Goal: Task Accomplishment & Management: Manage account settings

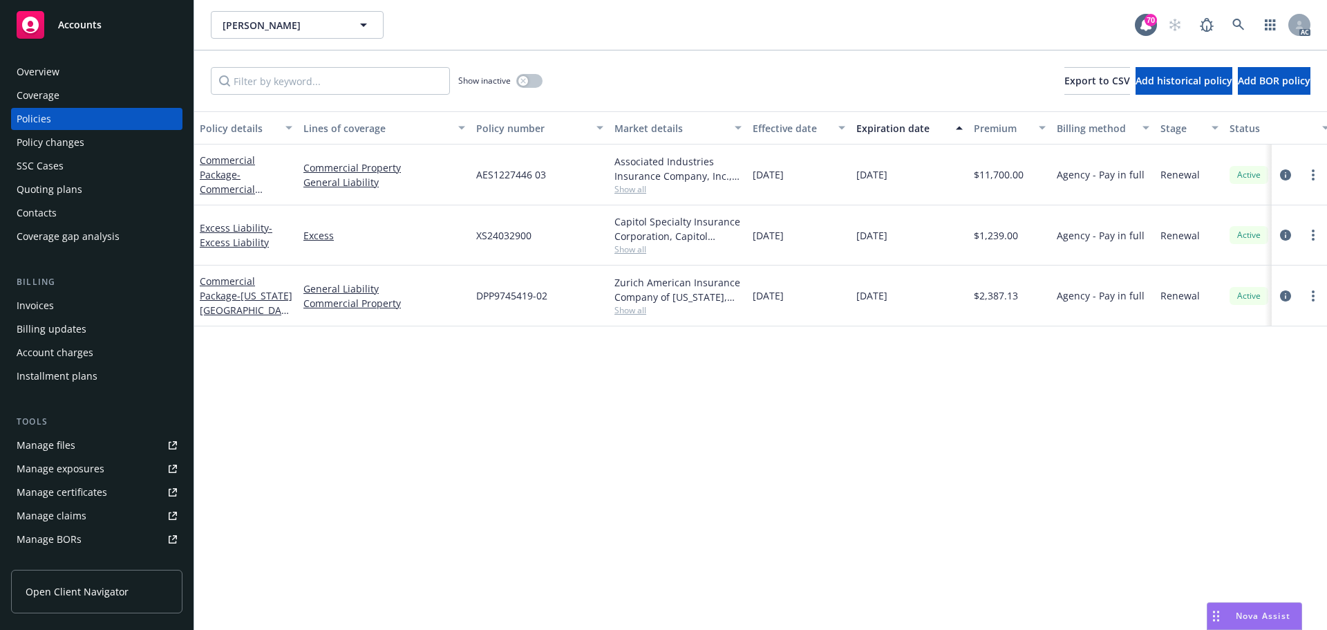
click at [489, 416] on div "Policy details Lines of coverage Policy number Market details Effective date Ex…" at bounding box center [760, 370] width 1133 height 518
drag, startPoint x: 552, startPoint y: 175, endPoint x: 464, endPoint y: 175, distance: 88.5
click at [464, 175] on div "Commercial Package - Commercial Package Commercial Property General Liability A…" at bounding box center [861, 174] width 1334 height 61
copy div "AES1227446 03"
click at [471, 407] on div "Policy details Lines of coverage Policy number Market details Effective date Ex…" at bounding box center [760, 370] width 1133 height 518
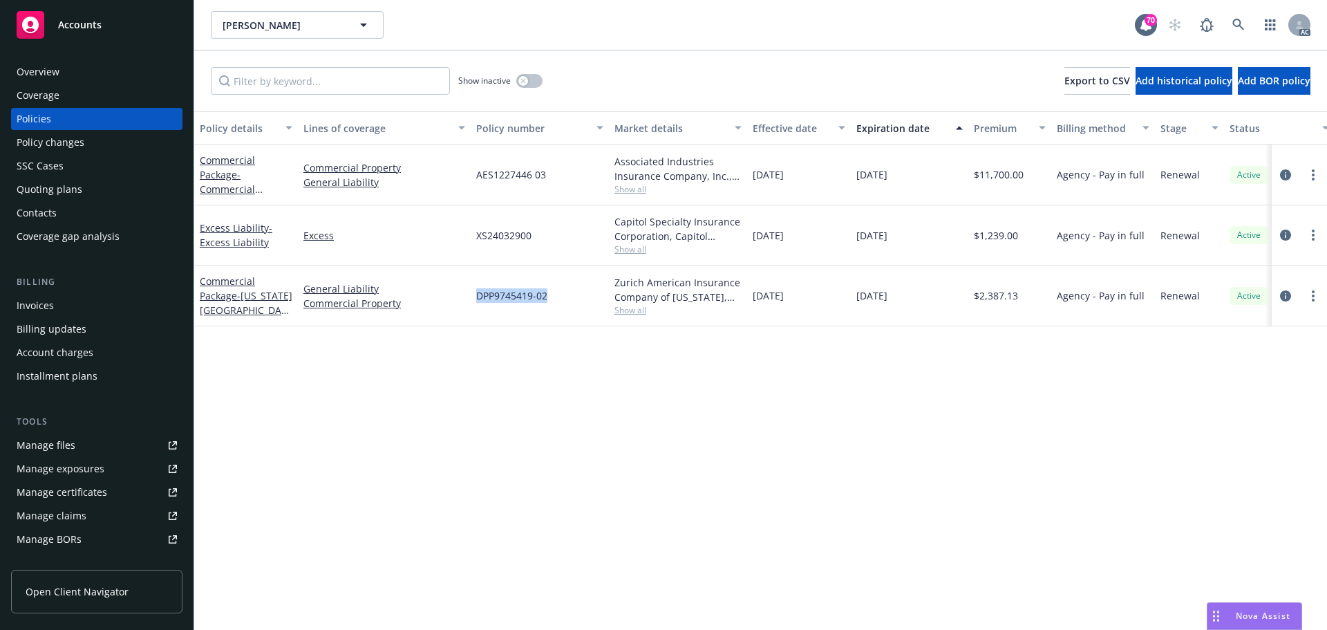
drag, startPoint x: 562, startPoint y: 296, endPoint x: 474, endPoint y: 307, distance: 88.5
click at [474, 307] on div "DPP9745419-02" at bounding box center [540, 295] width 138 height 61
copy span "DPP9745419-02"
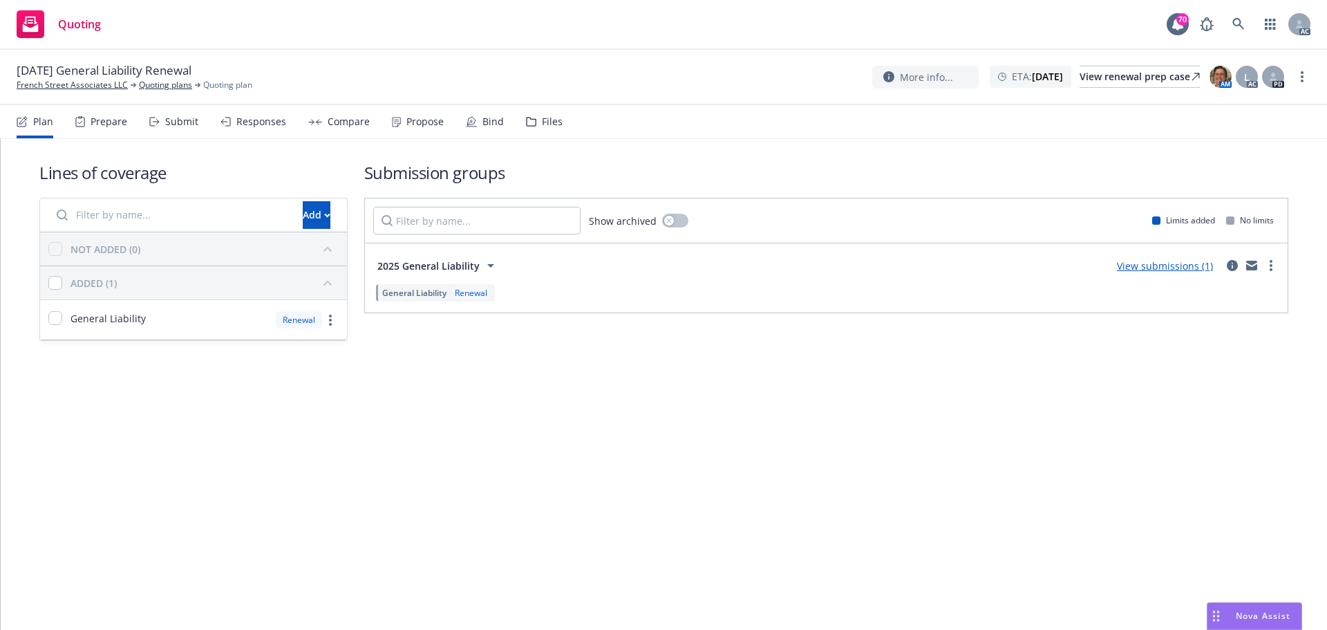
drag, startPoint x: 182, startPoint y: 120, endPoint x: 184, endPoint y: 104, distance: 15.3
click at [181, 120] on div "Submit" at bounding box center [181, 121] width 33 height 11
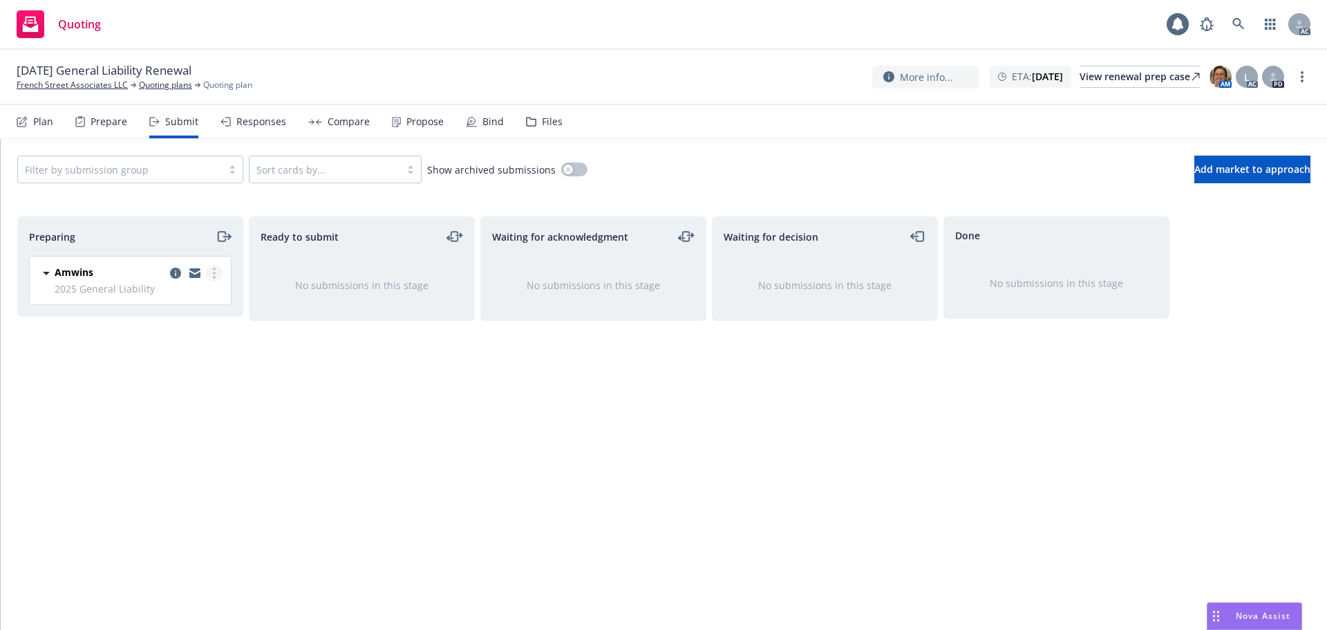
click at [216, 274] on link "more" at bounding box center [214, 273] width 17 height 17
click at [189, 328] on span "Log acknowledgement" at bounding box center [152, 328] width 136 height 13
